Goal: Browse casually: Explore the website without a specific task or goal

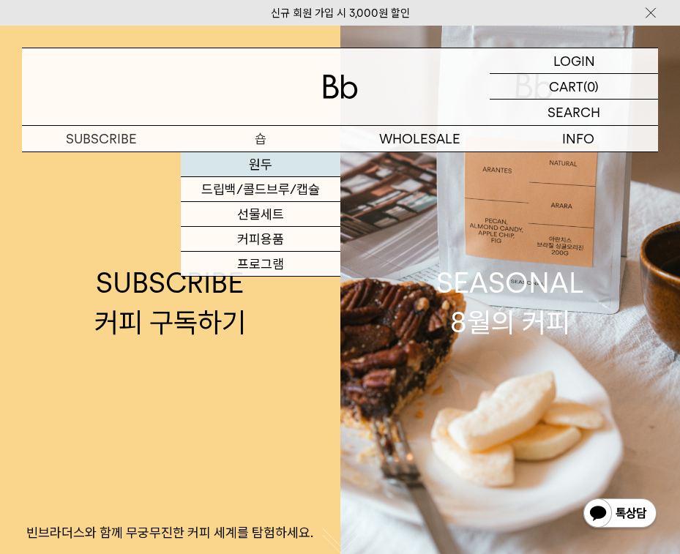
click at [240, 172] on link "원두" at bounding box center [260, 164] width 159 height 25
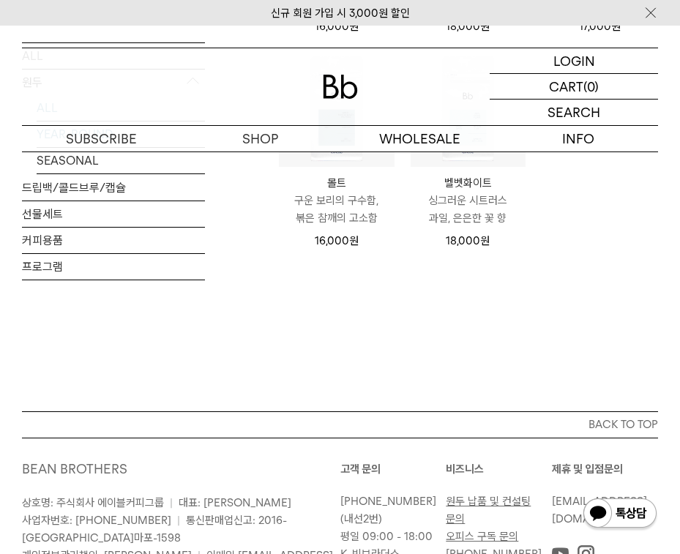
scroll to position [806, 0]
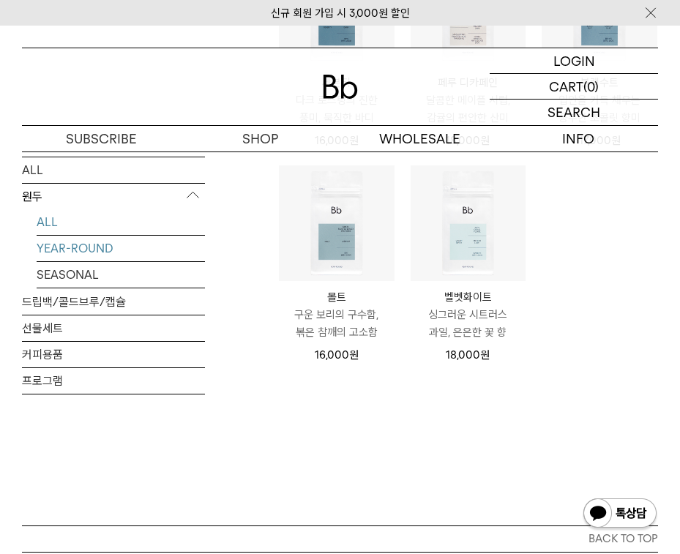
click at [121, 252] on link "YEAR-ROUND" at bounding box center [121, 248] width 168 height 26
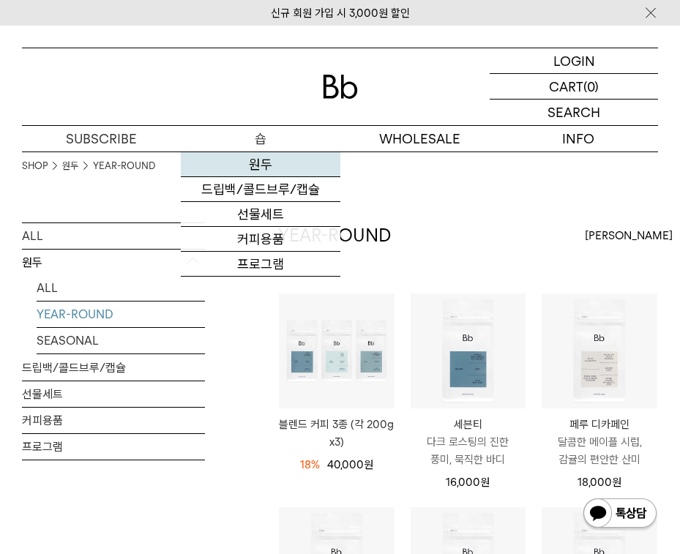
click at [248, 167] on link "원두" at bounding box center [260, 164] width 159 height 25
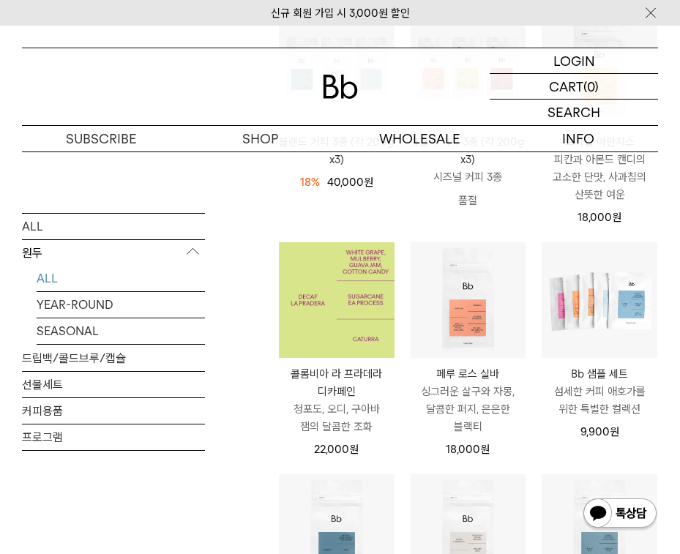
scroll to position [73, 0]
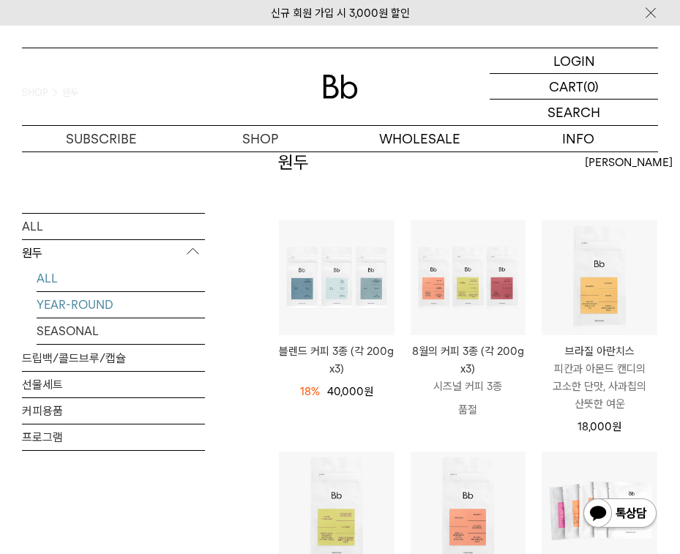
click at [124, 305] on link "YEAR-ROUND" at bounding box center [121, 305] width 168 height 26
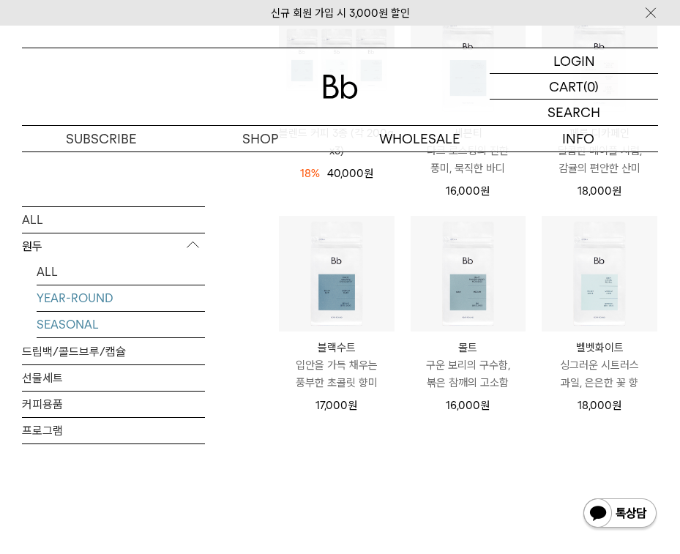
scroll to position [293, 0]
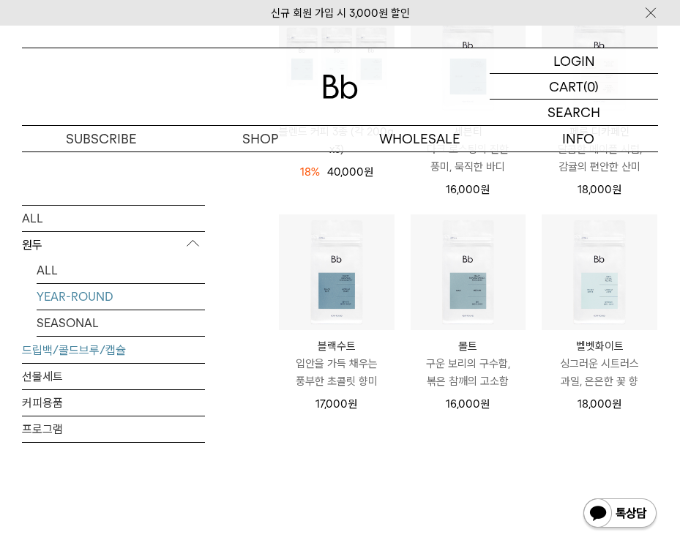
click at [105, 338] on link "드립백/콜드브루/캡슐" at bounding box center [113, 351] width 183 height 26
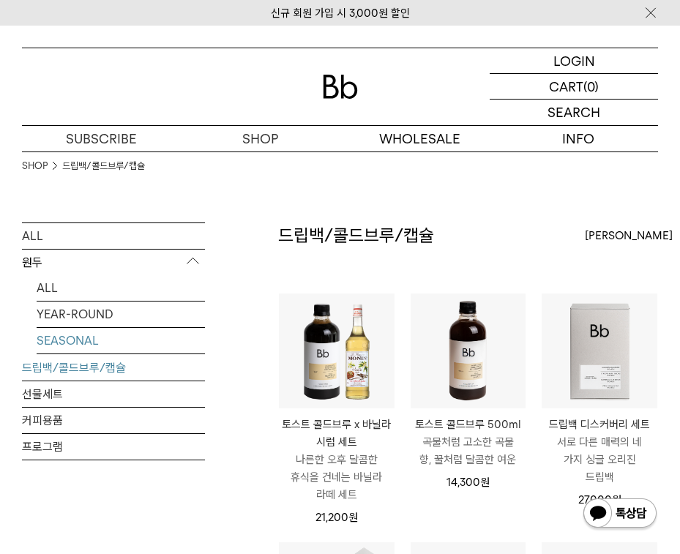
click at [105, 335] on link "SEASONAL" at bounding box center [121, 341] width 168 height 26
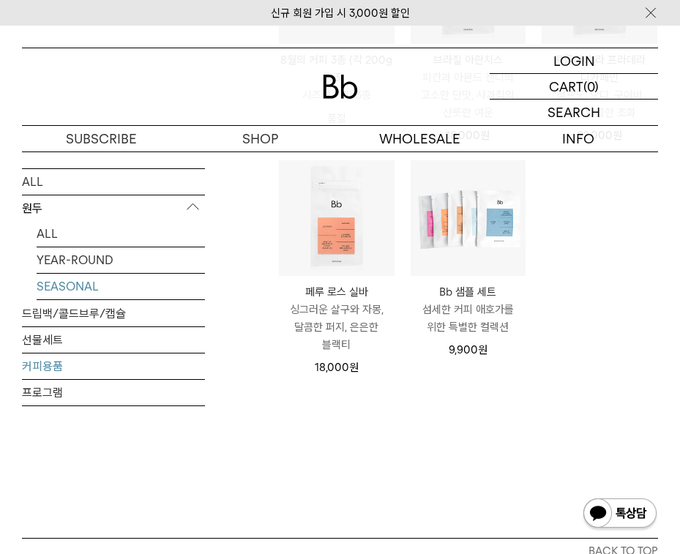
scroll to position [366, 0]
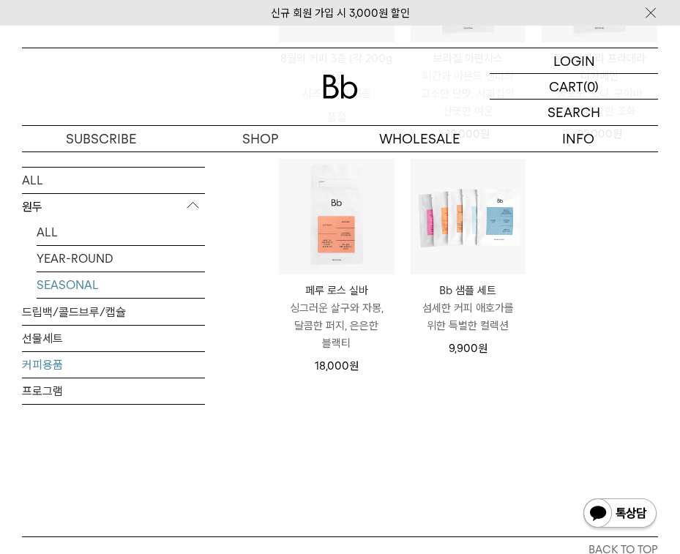
click at [101, 366] on link "커피용품" at bounding box center [113, 365] width 183 height 26
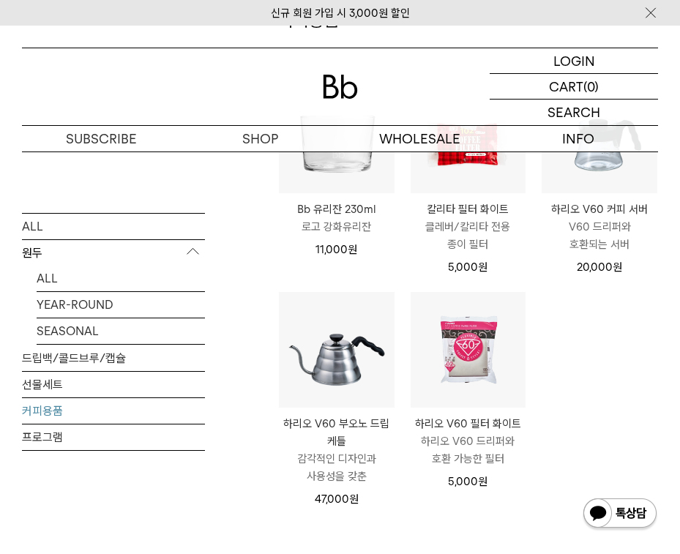
scroll to position [73, 0]
